Goal: Task Accomplishment & Management: Use online tool/utility

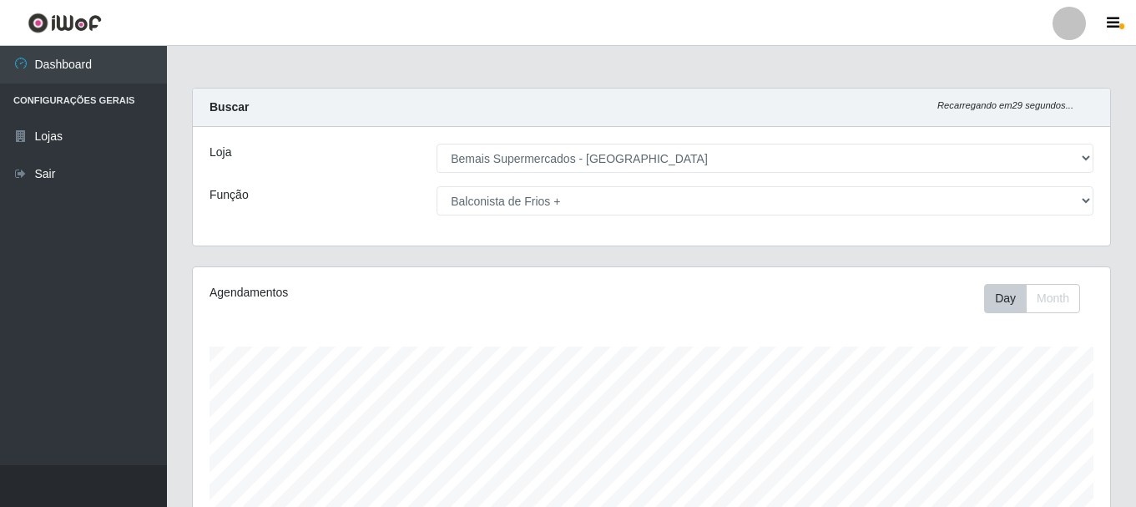
select select "249"
select select "120"
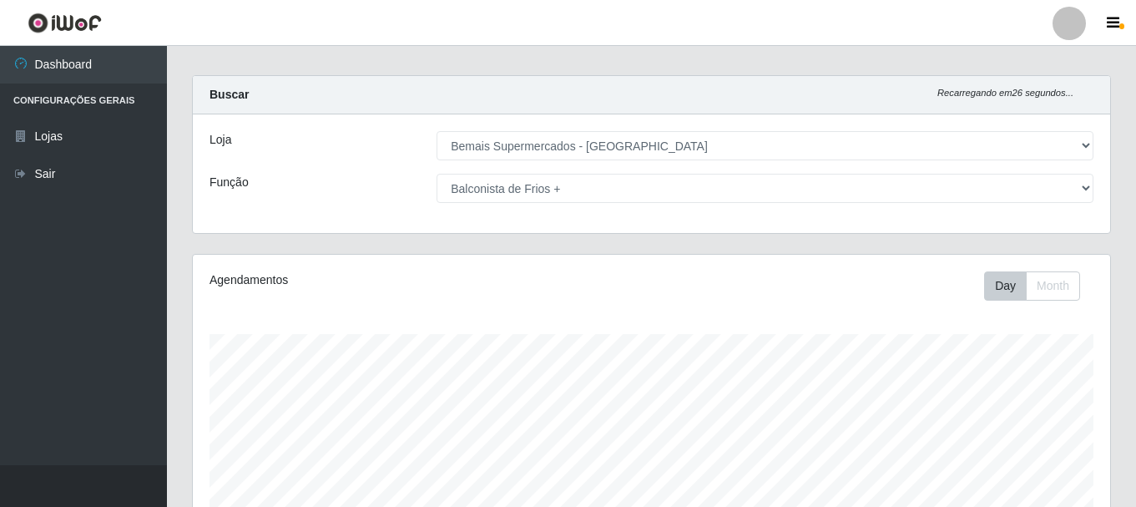
scroll to position [453, 0]
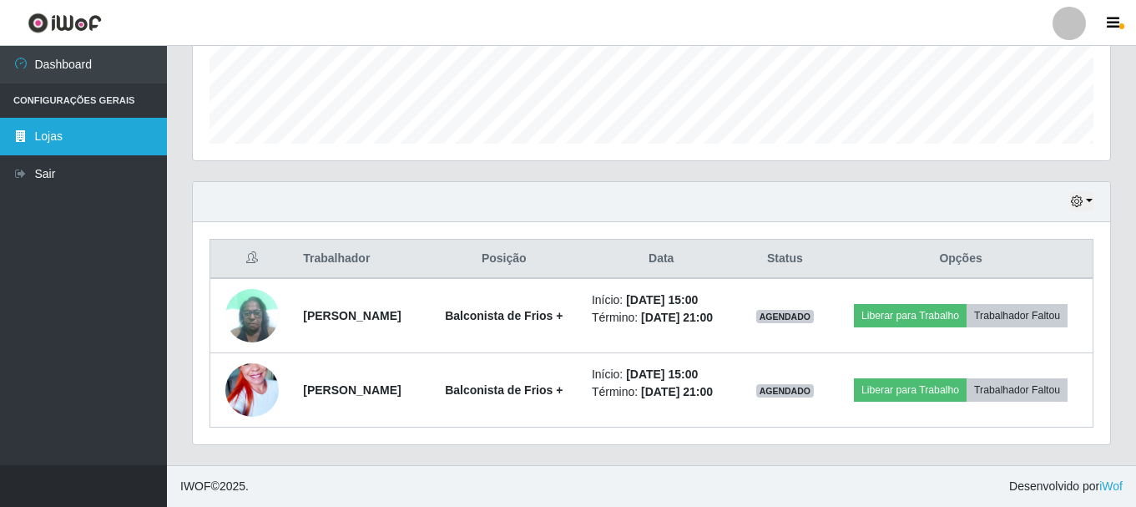
click at [68, 134] on link "Lojas" at bounding box center [83, 137] width 167 height 38
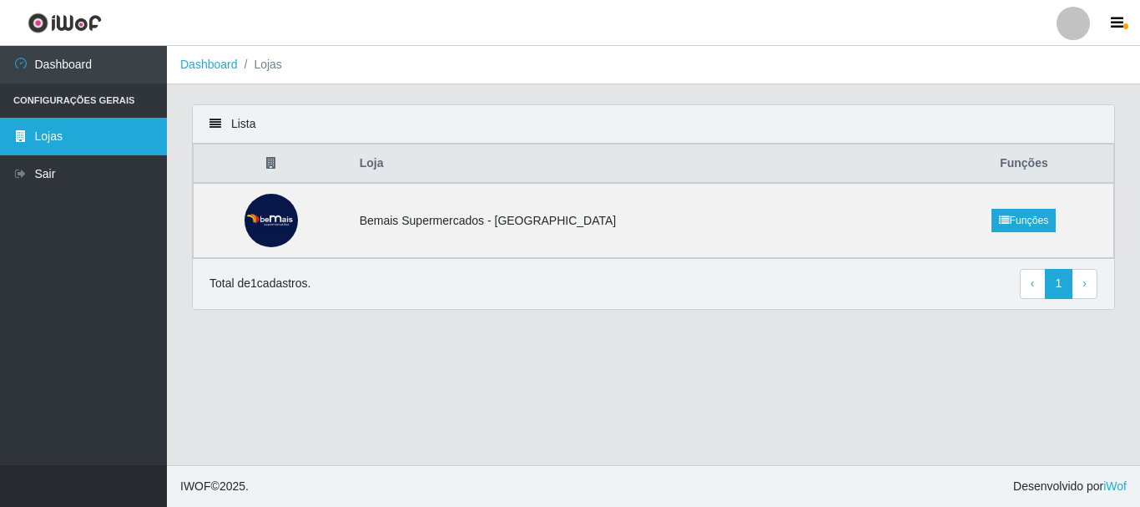
click at [115, 139] on link "Lojas" at bounding box center [83, 137] width 167 height 38
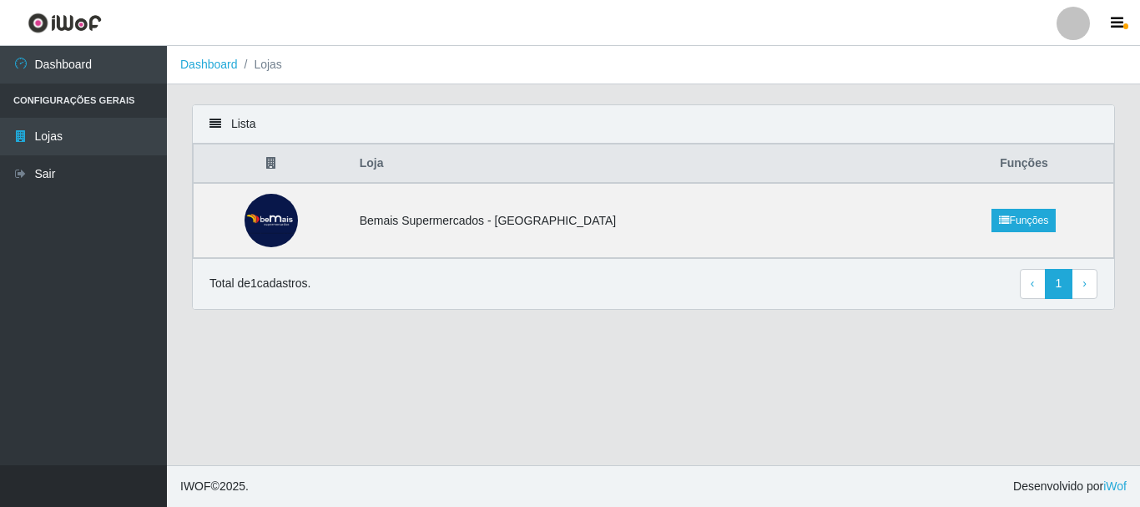
click at [223, 124] on div "Lista" at bounding box center [653, 124] width 921 height 38
click at [215, 124] on icon at bounding box center [215, 124] width 12 height 12
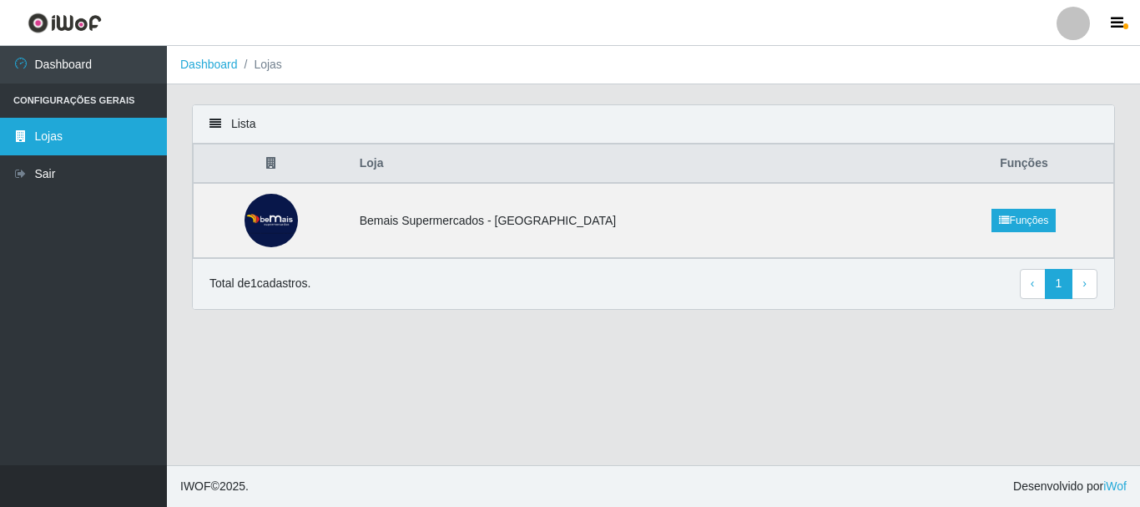
click at [53, 137] on link "Lojas" at bounding box center [83, 137] width 167 height 38
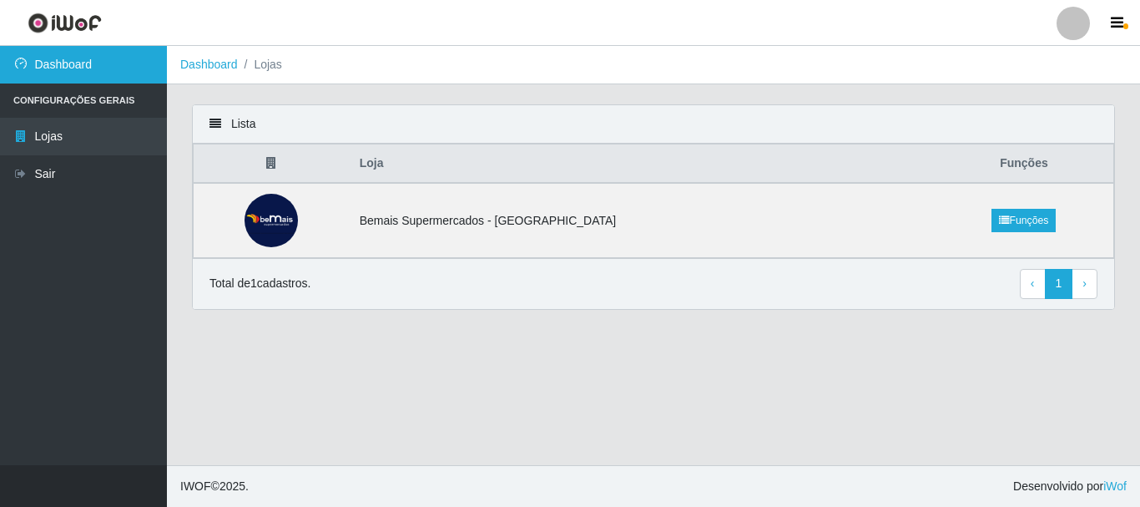
click at [58, 76] on link "Dashboard" at bounding box center [83, 65] width 167 height 38
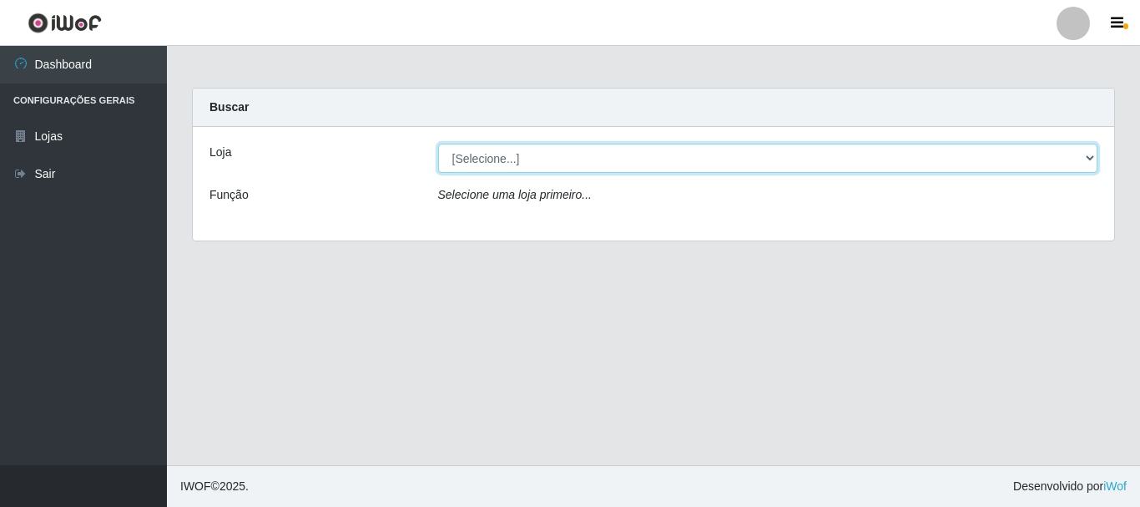
click at [466, 156] on select "[Selecione...] Bemais Supermercados - [GEOGRAPHIC_DATA]" at bounding box center [768, 158] width 660 height 29
select select "249"
click at [438, 144] on select "[Selecione...] Bemais Supermercados - [GEOGRAPHIC_DATA]" at bounding box center [768, 158] width 660 height 29
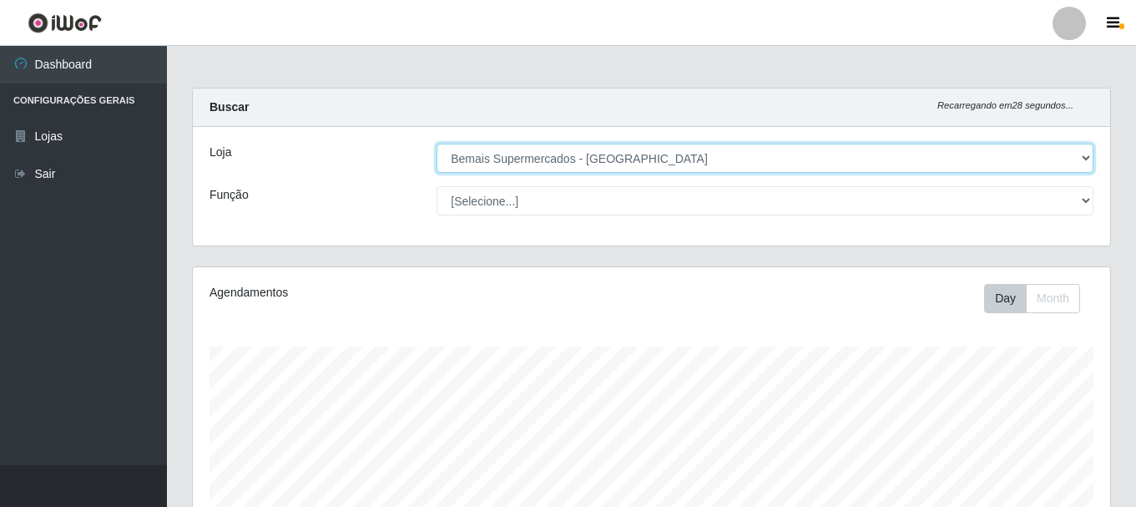
scroll to position [346, 917]
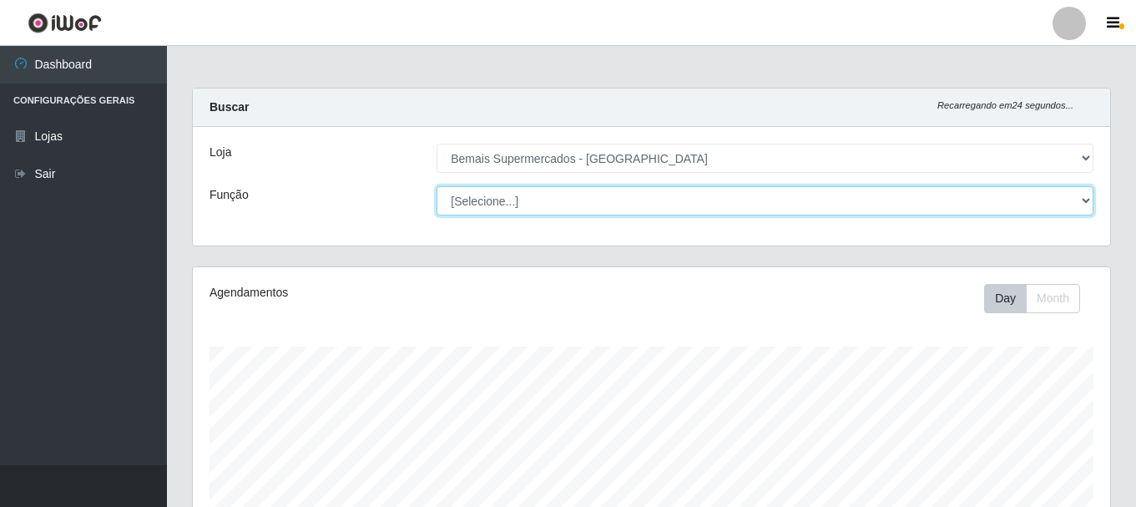
click at [582, 205] on select "[Selecione...] ASG ASG + ASG ++ Auxiliar de Depósito Auxiliar de Depósito + Aux…" at bounding box center [764, 200] width 657 height 29
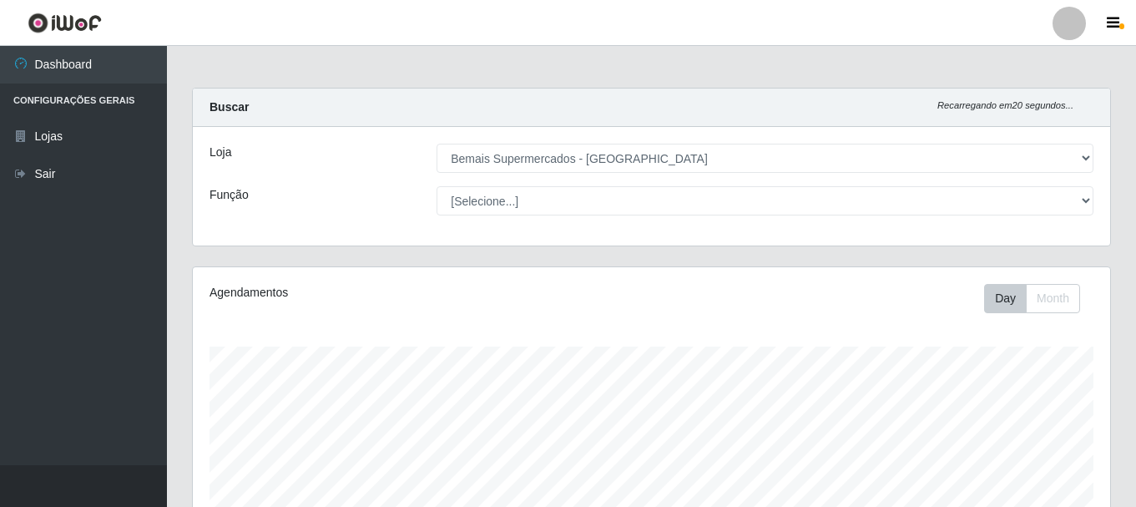
click at [416, 162] on div "Loja" at bounding box center [310, 158] width 227 height 29
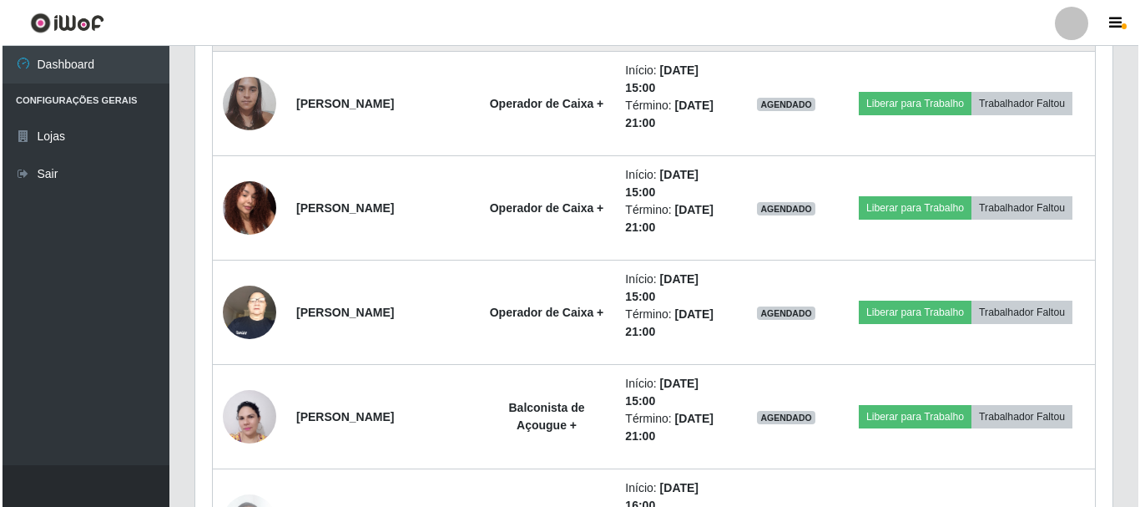
scroll to position [2587, 0]
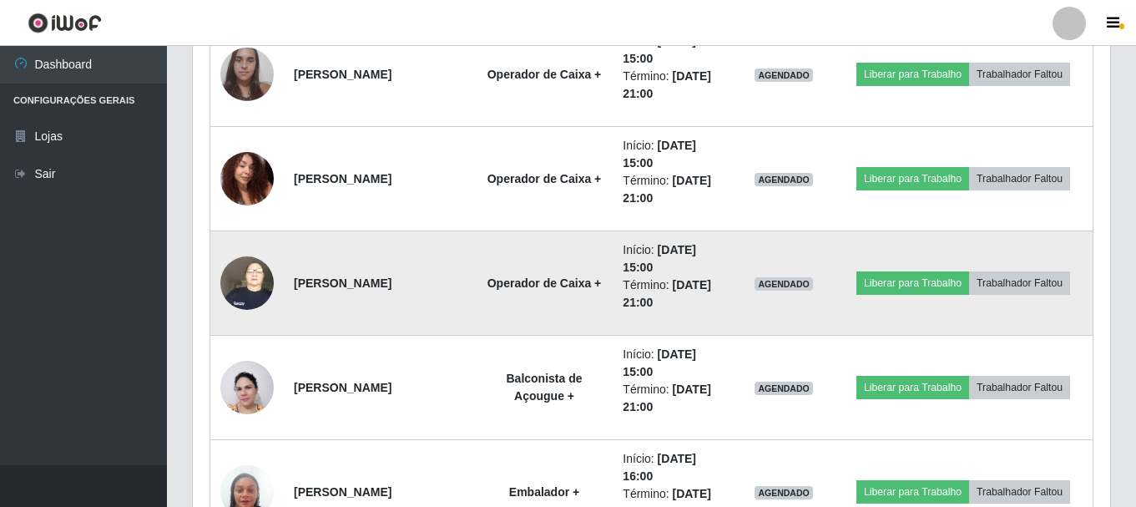
click at [240, 294] on img at bounding box center [246, 282] width 53 height 71
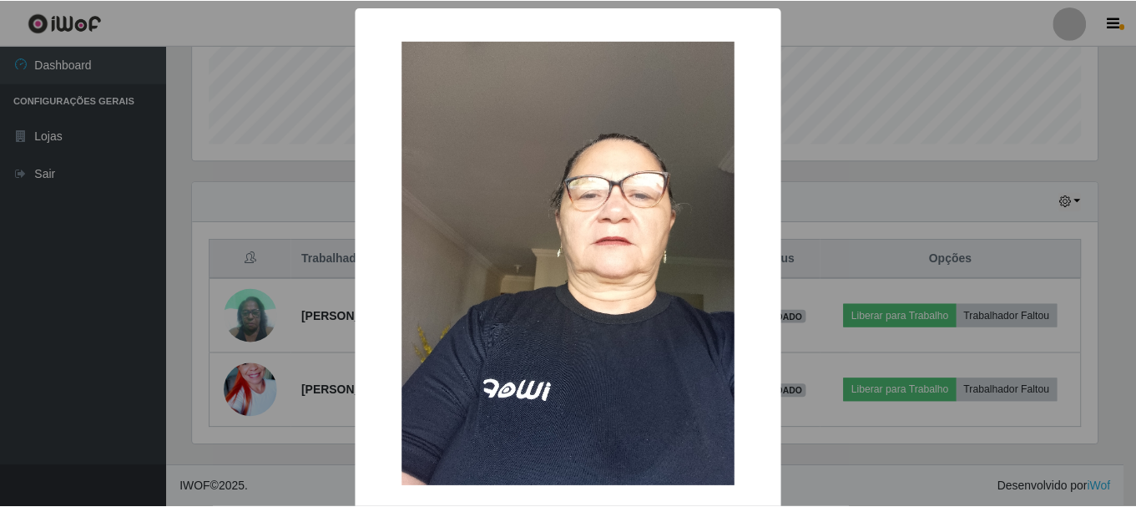
scroll to position [453, 0]
click at [181, 228] on div "× OK Cancel" at bounding box center [570, 253] width 1140 height 507
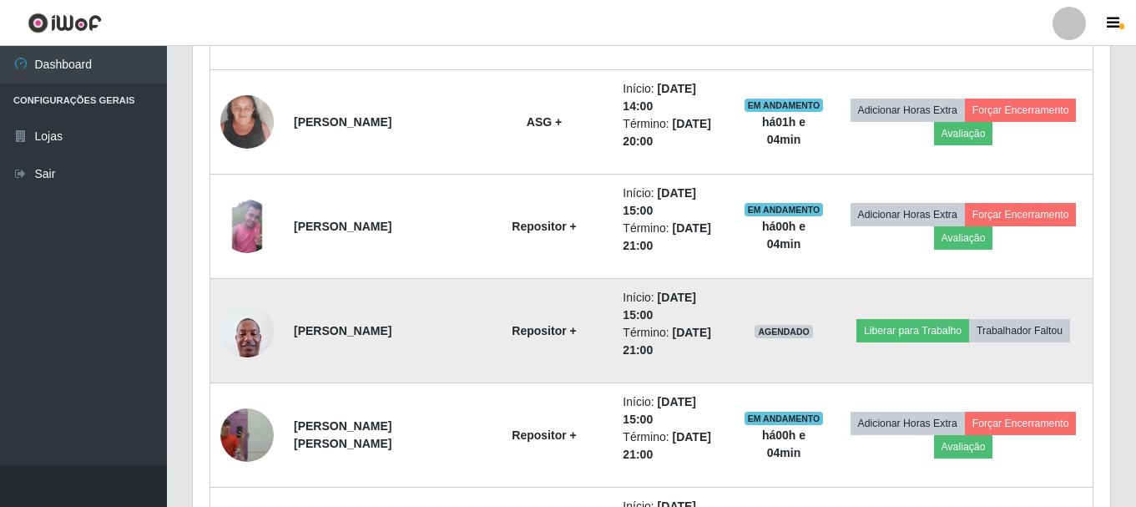
scroll to position [1538, 0]
